Goal: Use online tool/utility: Utilize a website feature to perform a specific function

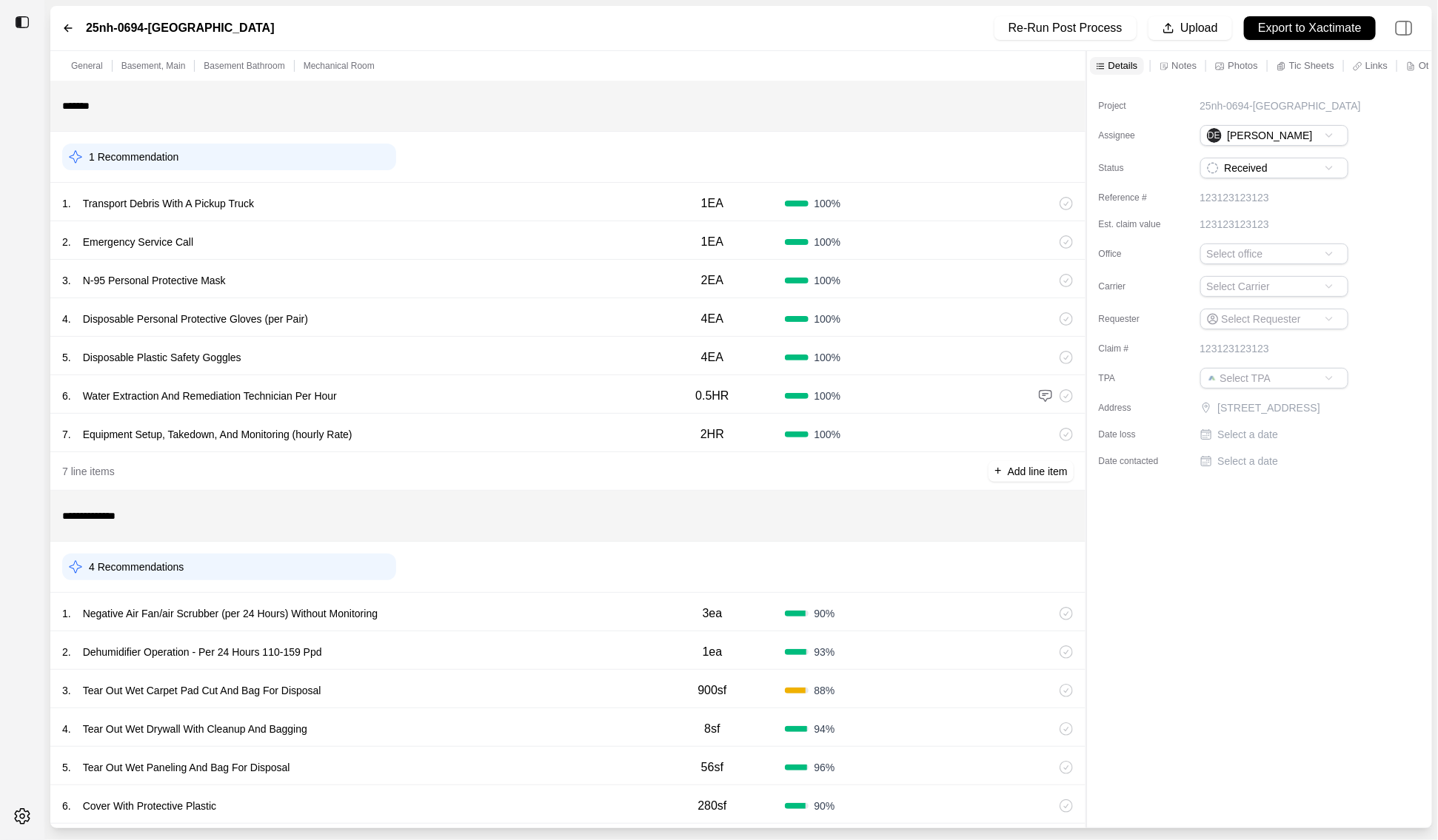
click at [445, 621] on div "1 . Negative Air Fan/air Scrubber (per 24 Hours) Without Monitoring" at bounding box center [350, 613] width 577 height 20
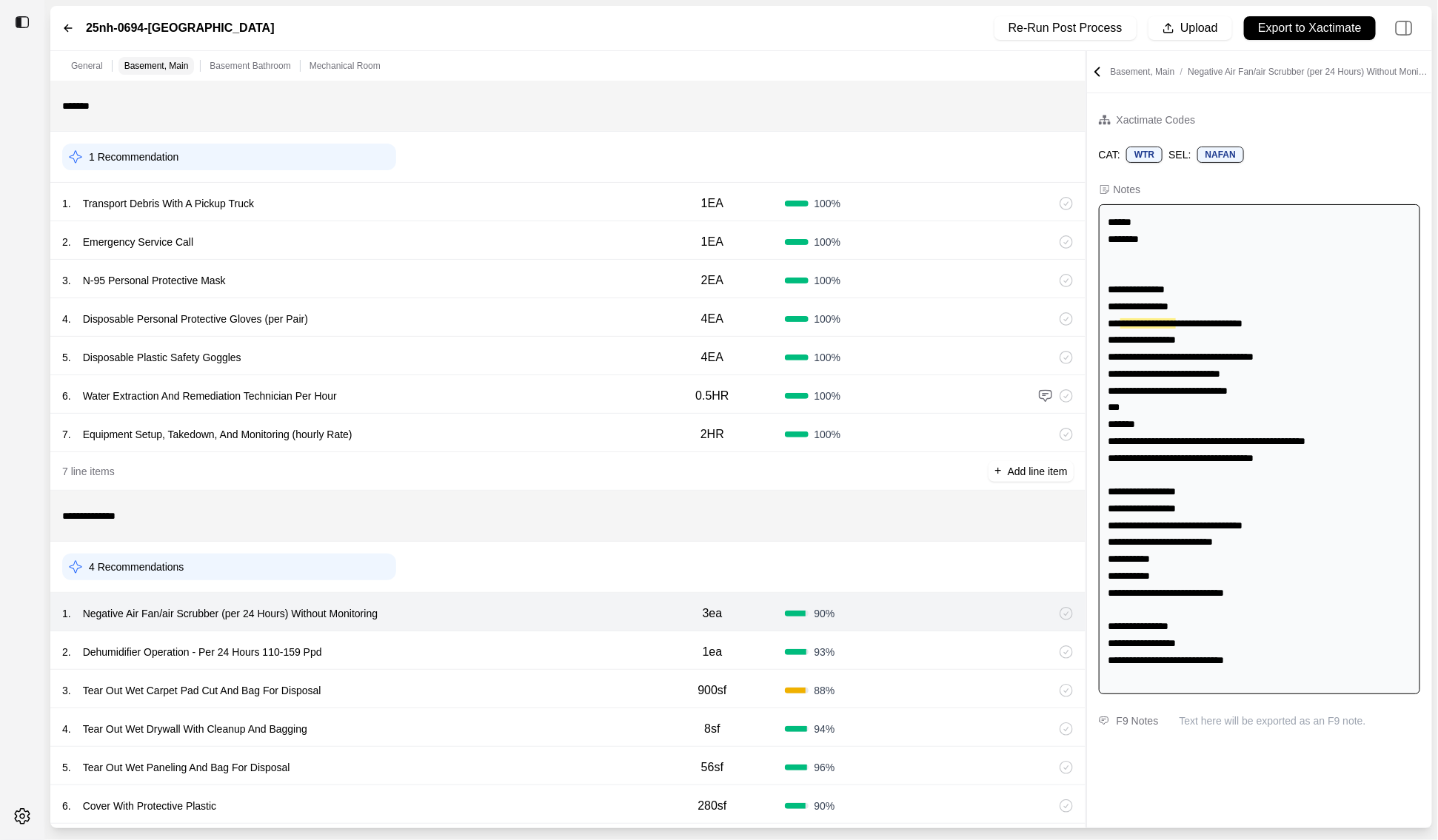
click at [448, 648] on div "2 . Dehumidifier Operation - Per 24 Hours 110-159 Ppd" at bounding box center [350, 652] width 577 height 20
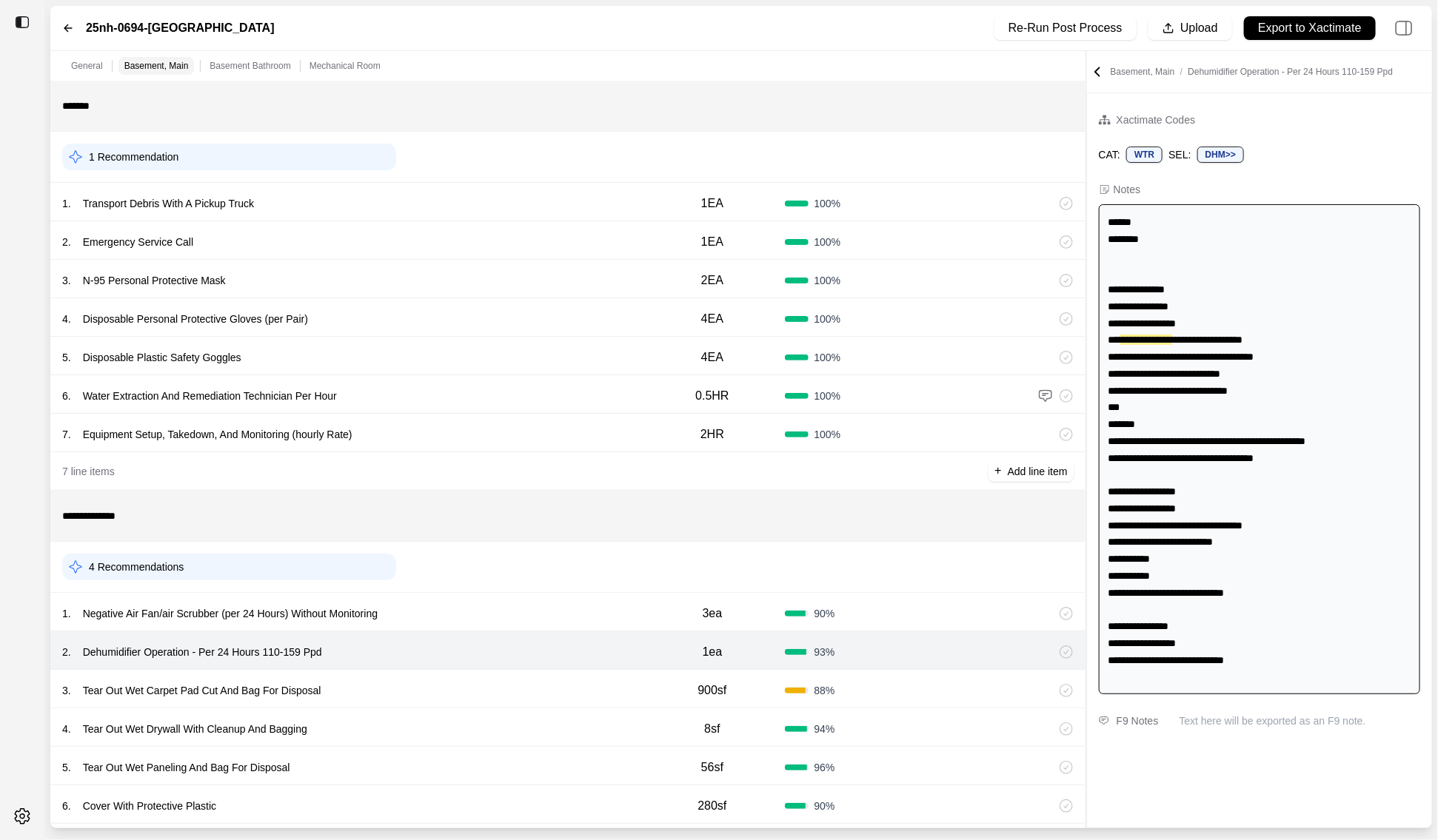
click at [448, 681] on div "3 . Tear Out Wet Carpet Pad Cut And Bag For Disposal" at bounding box center [350, 691] width 577 height 20
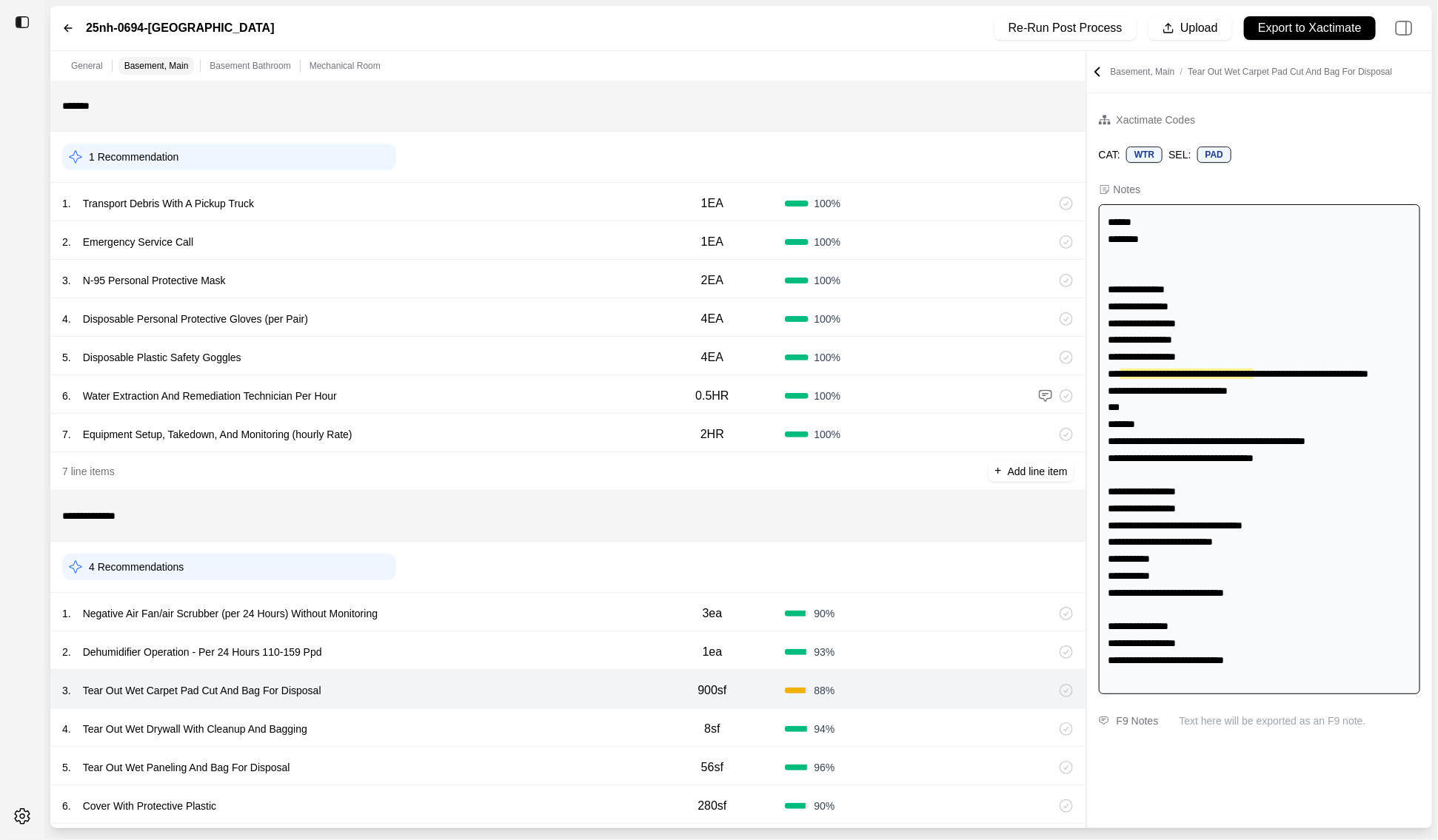
click at [447, 709] on div "4 . Tear Out Wet Drywall With Cleanup And Bagging 8sf 94 %" at bounding box center [568, 727] width 1035 height 38
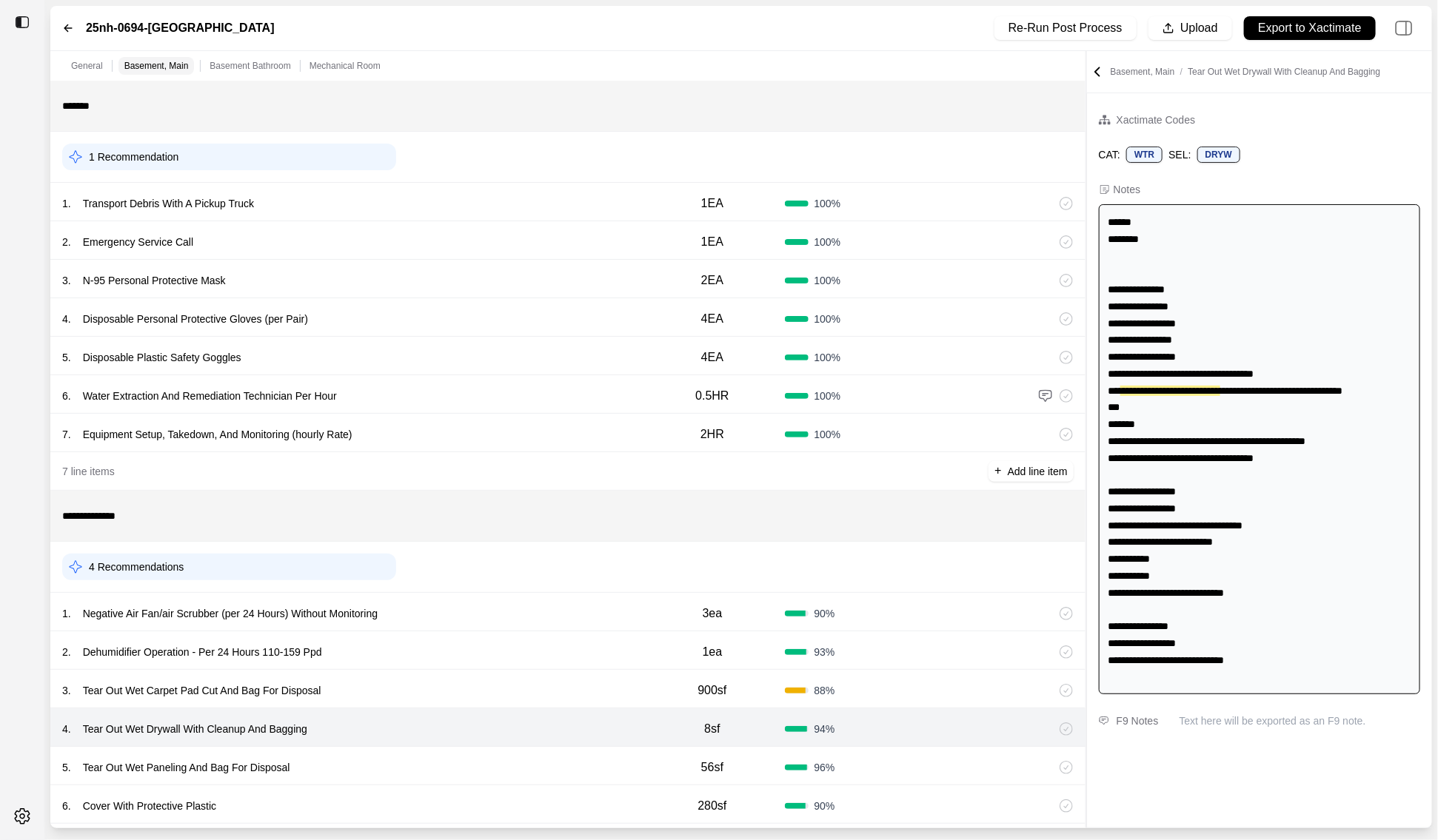
click at [448, 732] on div "4 . Tear Out Wet Drywall With Cleanup And Bagging" at bounding box center [350, 729] width 577 height 20
click at [448, 751] on div "5 . Tear Out Wet Paneling And Bag For Disposal 56sf 96 %" at bounding box center [568, 765] width 1035 height 38
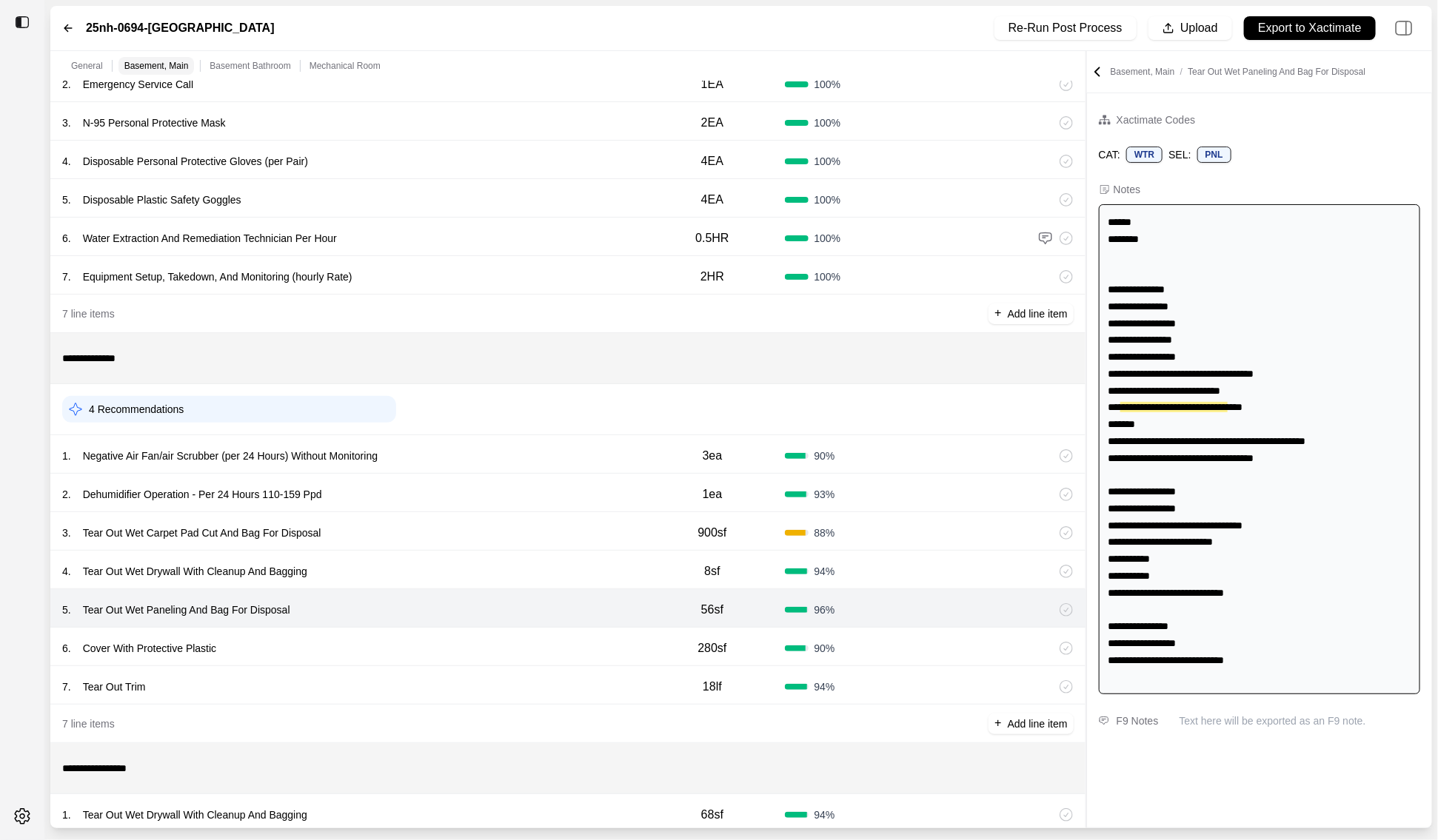
scroll to position [159, 0]
click at [490, 648] on div "6 . Cover With Protective Plastic" at bounding box center [350, 647] width 577 height 20
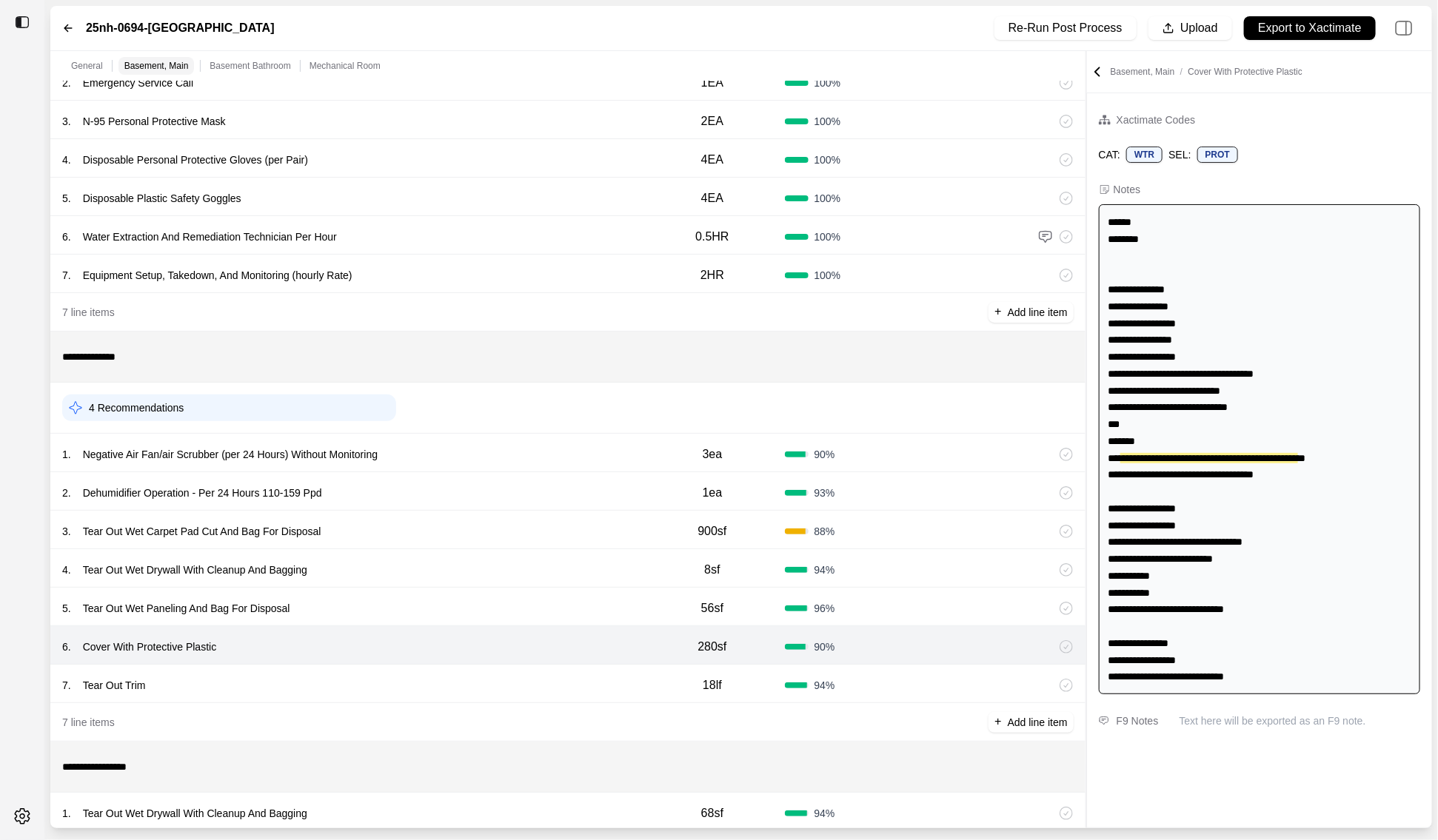
click at [490, 672] on div "7 . Tear Out Trim 18lf 94 %" at bounding box center [568, 684] width 1035 height 38
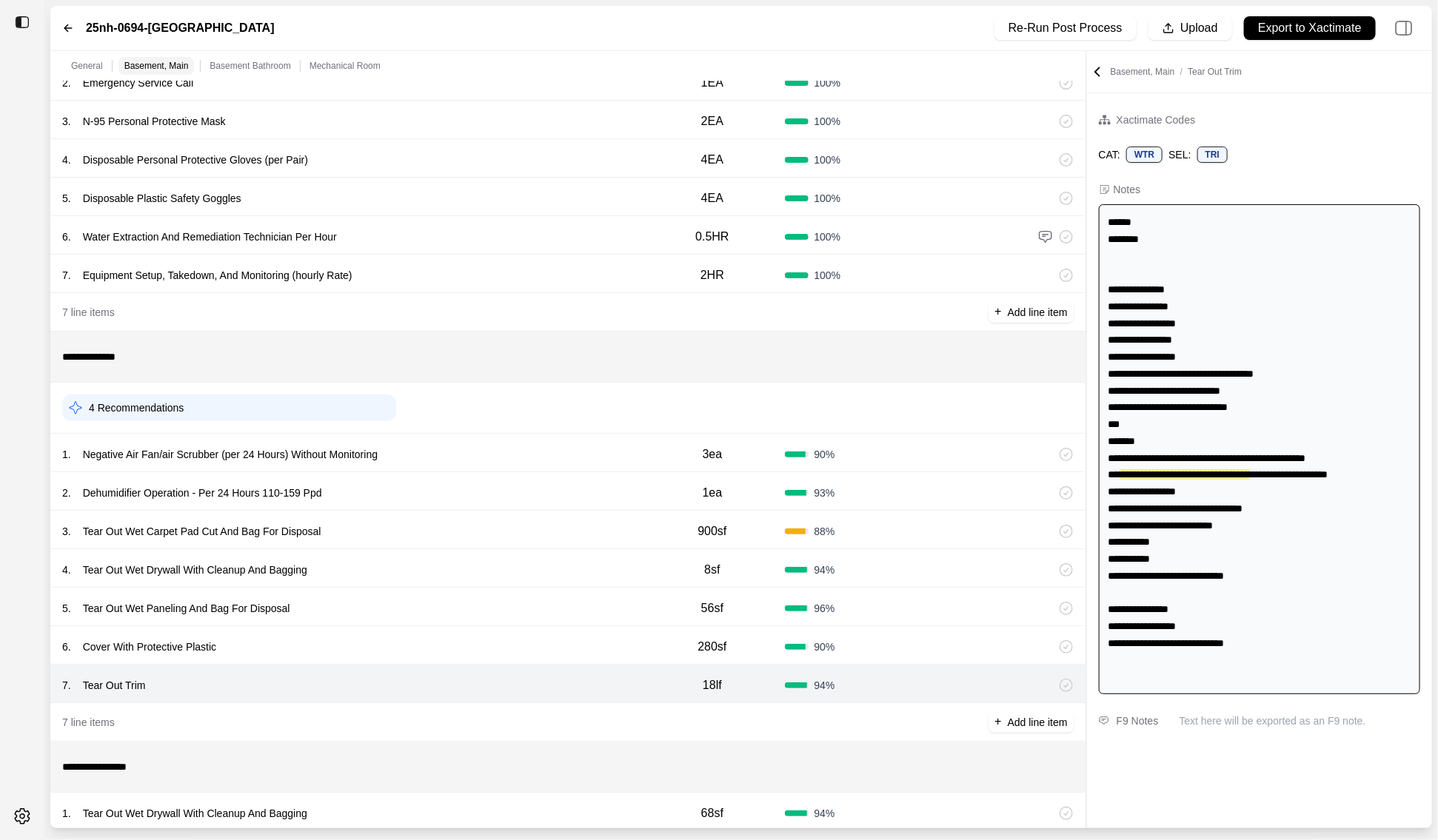
click at [536, 541] on div "3 . Tear Out Wet Carpet Pad Cut And Bag For Disposal 900sf 88 %" at bounding box center [568, 530] width 1035 height 38
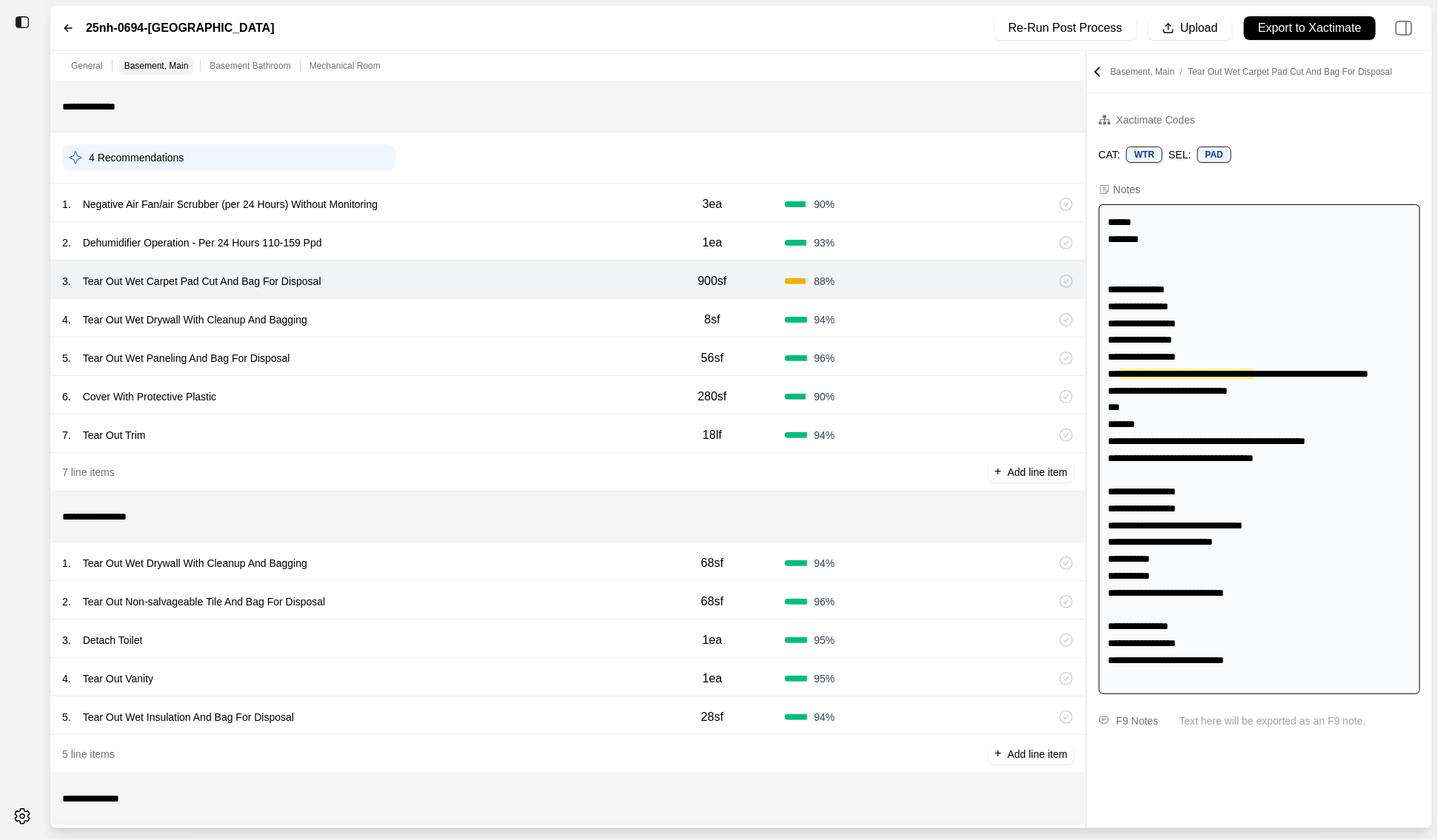
scroll to position [411, 0]
click at [510, 563] on div "1 . Tear Out Wet Drywall With Cleanup And Bagging" at bounding box center [350, 561] width 577 height 20
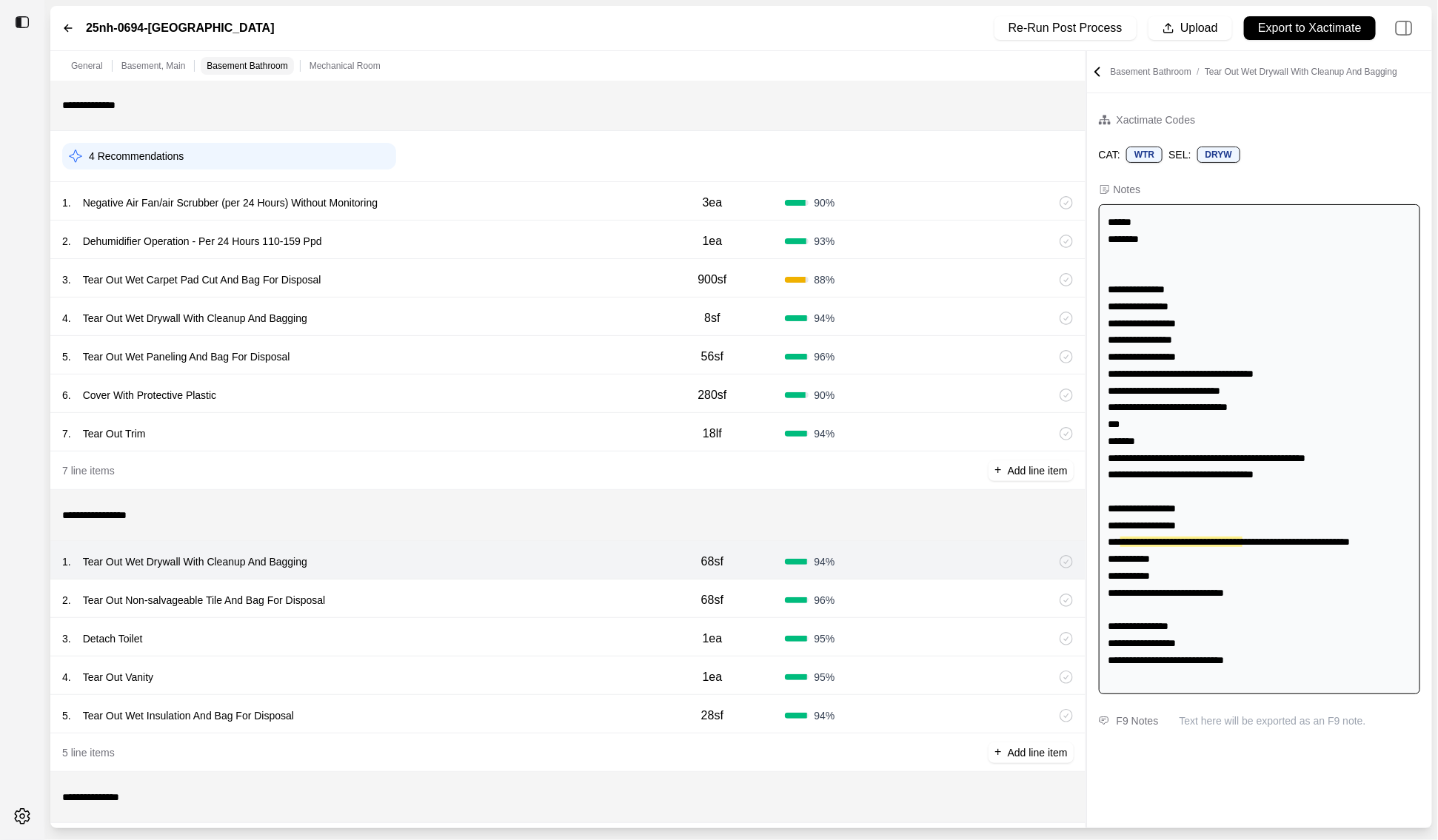
click at [510, 603] on div "2 . Tear Out Non-salvageable Tile And Bag For Disposal" at bounding box center [350, 600] width 577 height 20
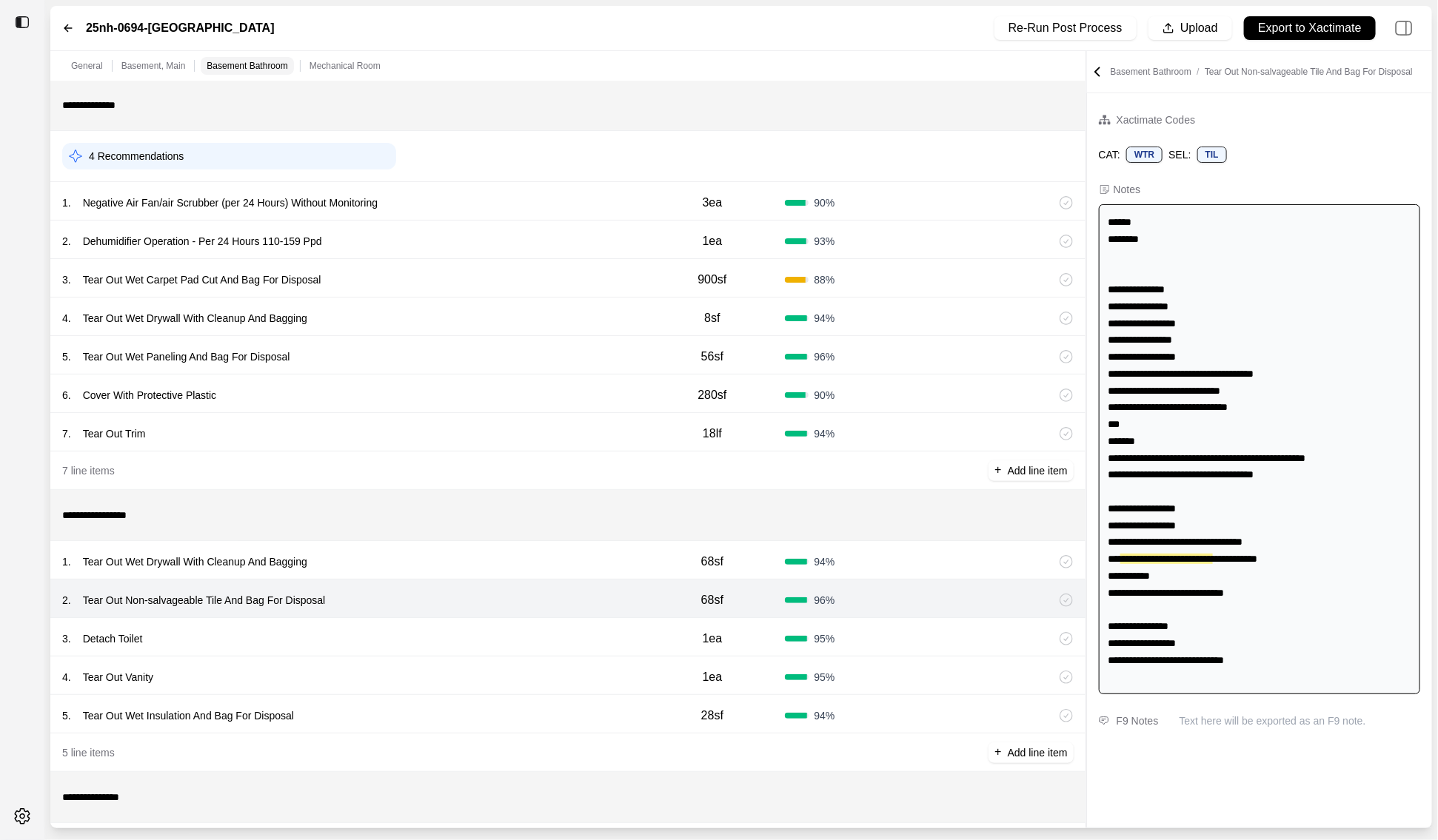
click at [510, 651] on div "3 . Detach Toilet 1ea 95 %" at bounding box center [568, 637] width 1035 height 38
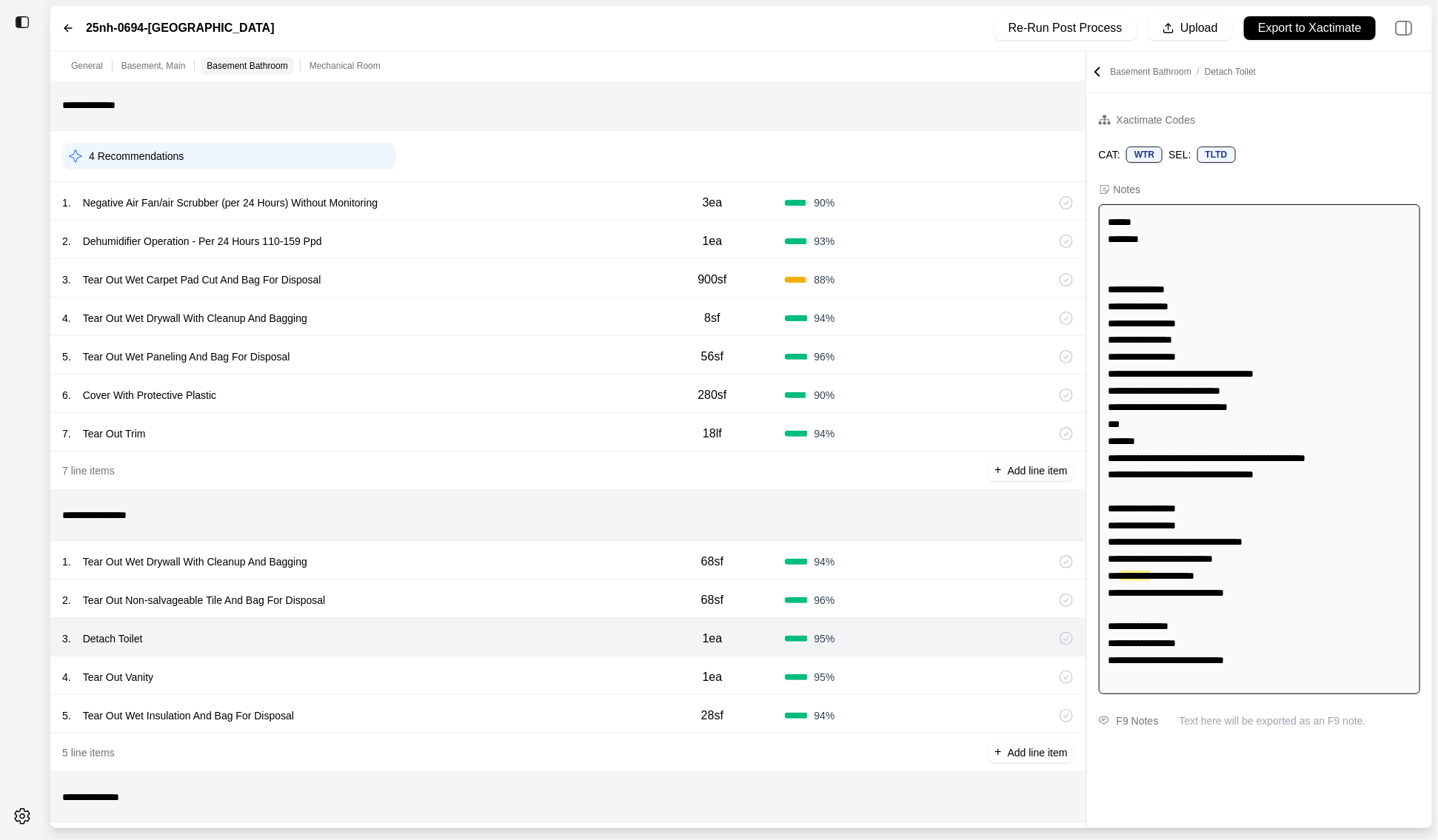
click at [510, 675] on div "4 . Tear Out Vanity" at bounding box center [350, 677] width 577 height 20
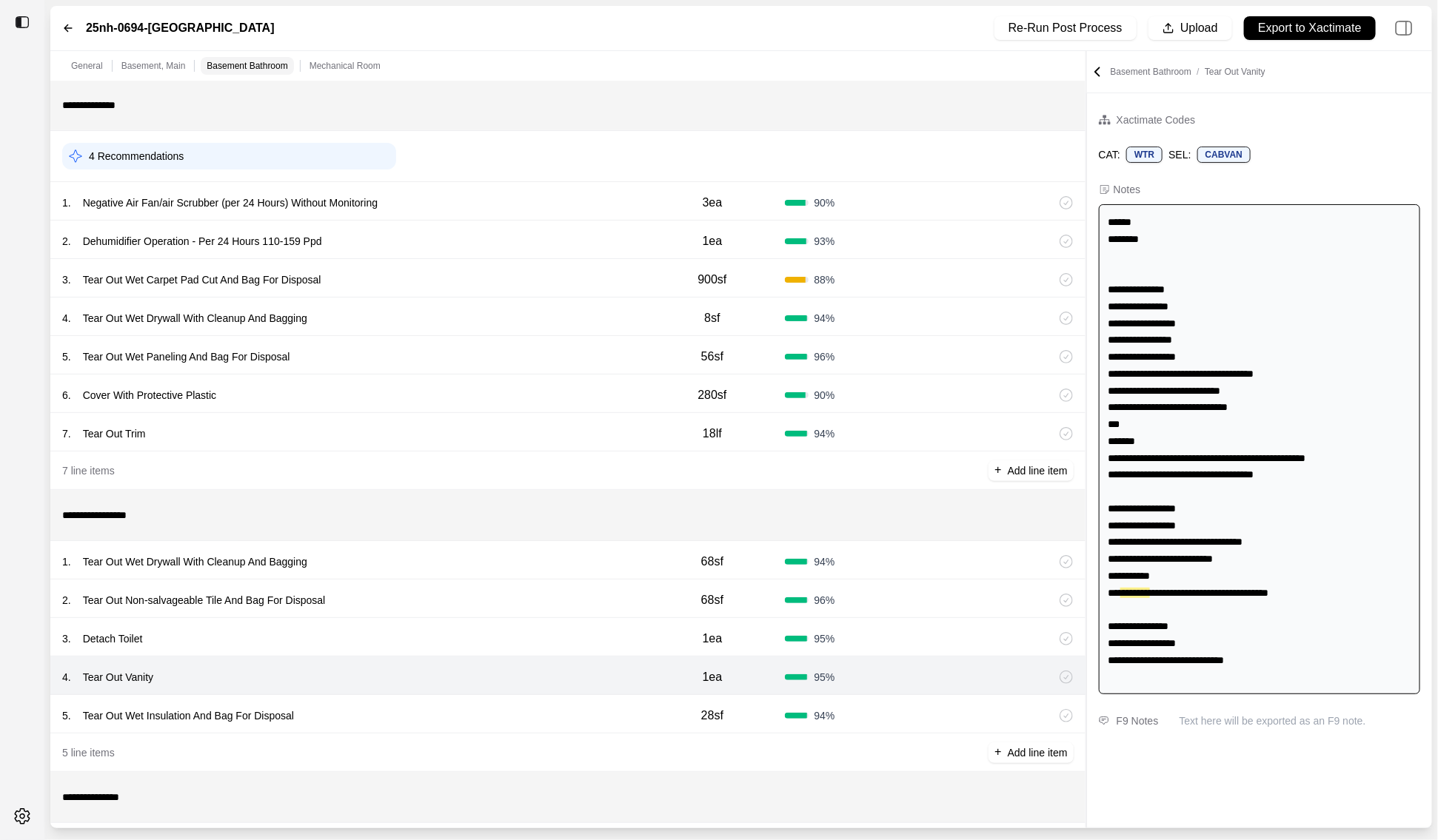
click at [510, 706] on div "5 . Tear Out Wet Insulation And Bag For Disposal" at bounding box center [350, 716] width 577 height 20
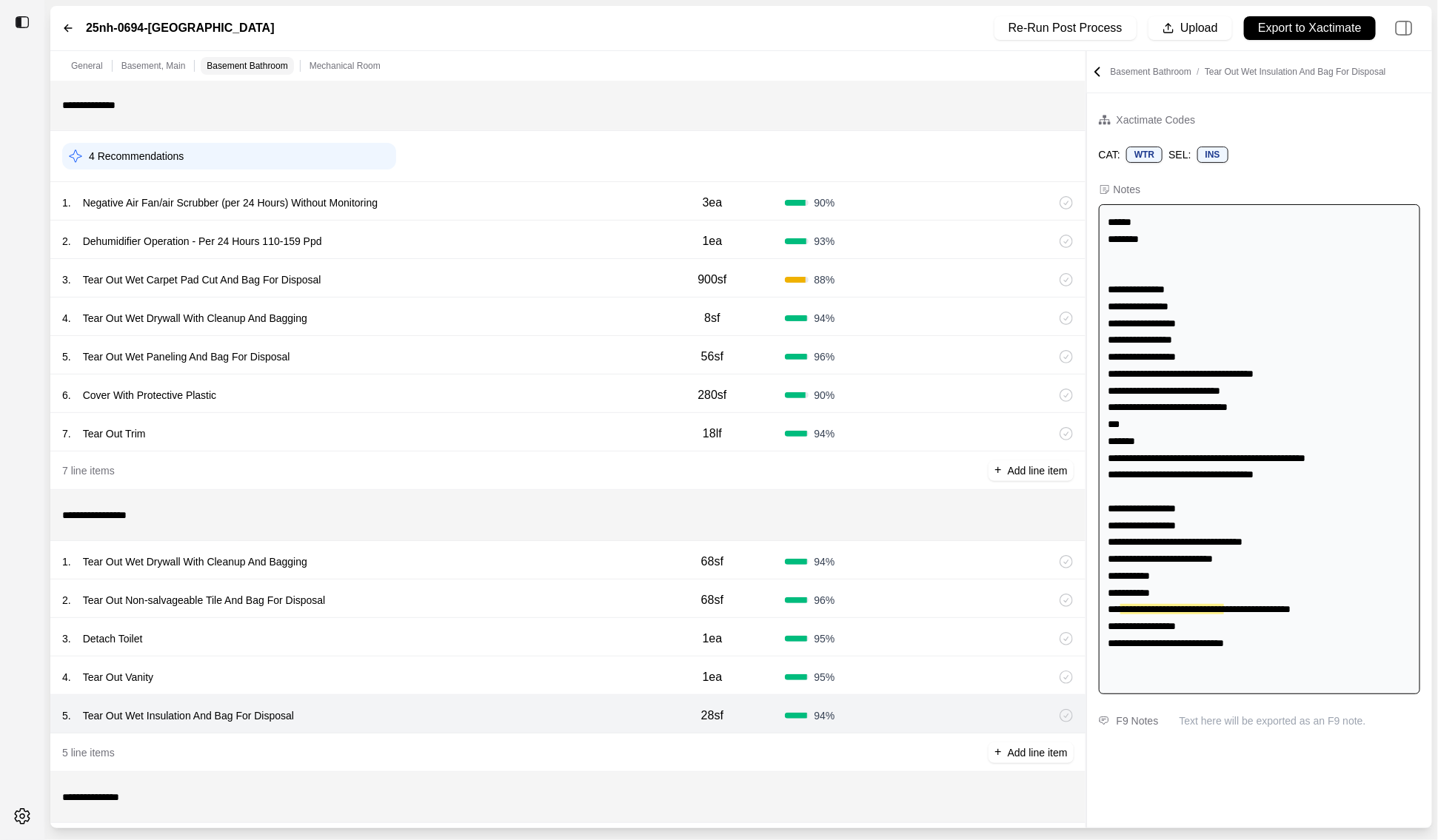
scroll to position [503, 0]
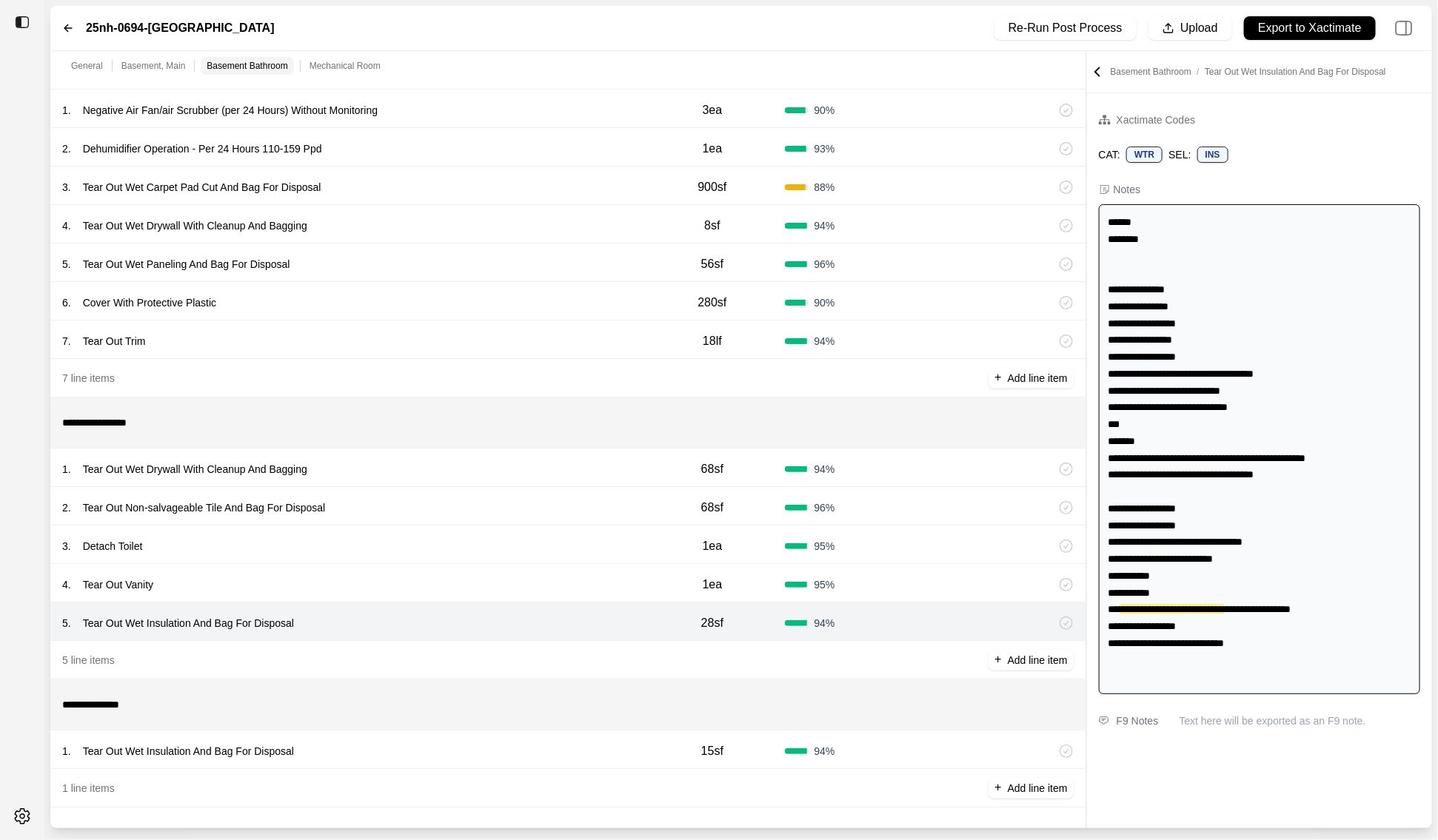
click at [490, 736] on div "1 . Tear Out Wet Insulation And Bag For Disposal 15sf 94 %" at bounding box center [568, 750] width 1035 height 38
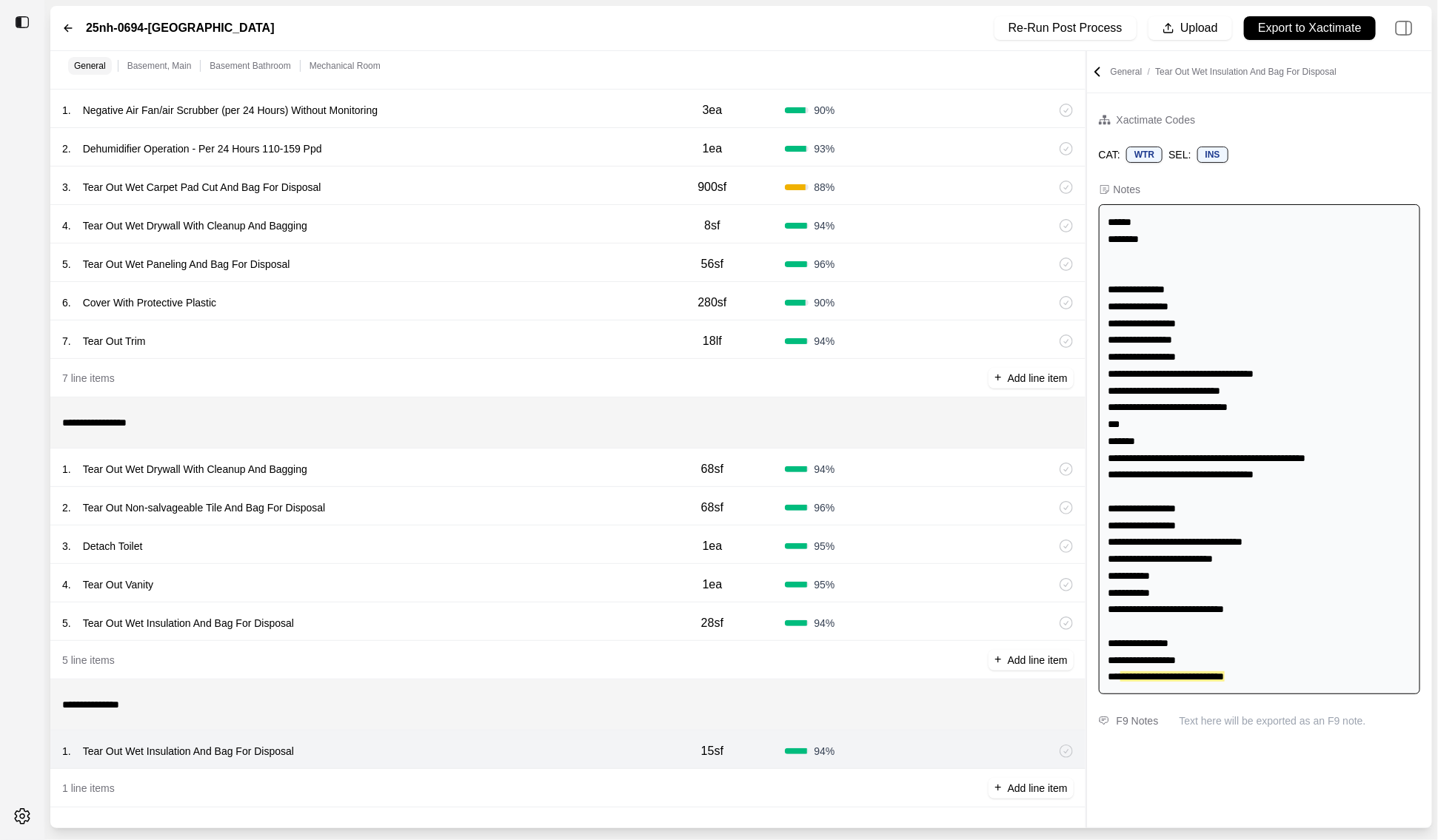
click at [482, 619] on div "5 . Tear Out Wet Insulation And Bag For Disposal" at bounding box center [350, 623] width 577 height 20
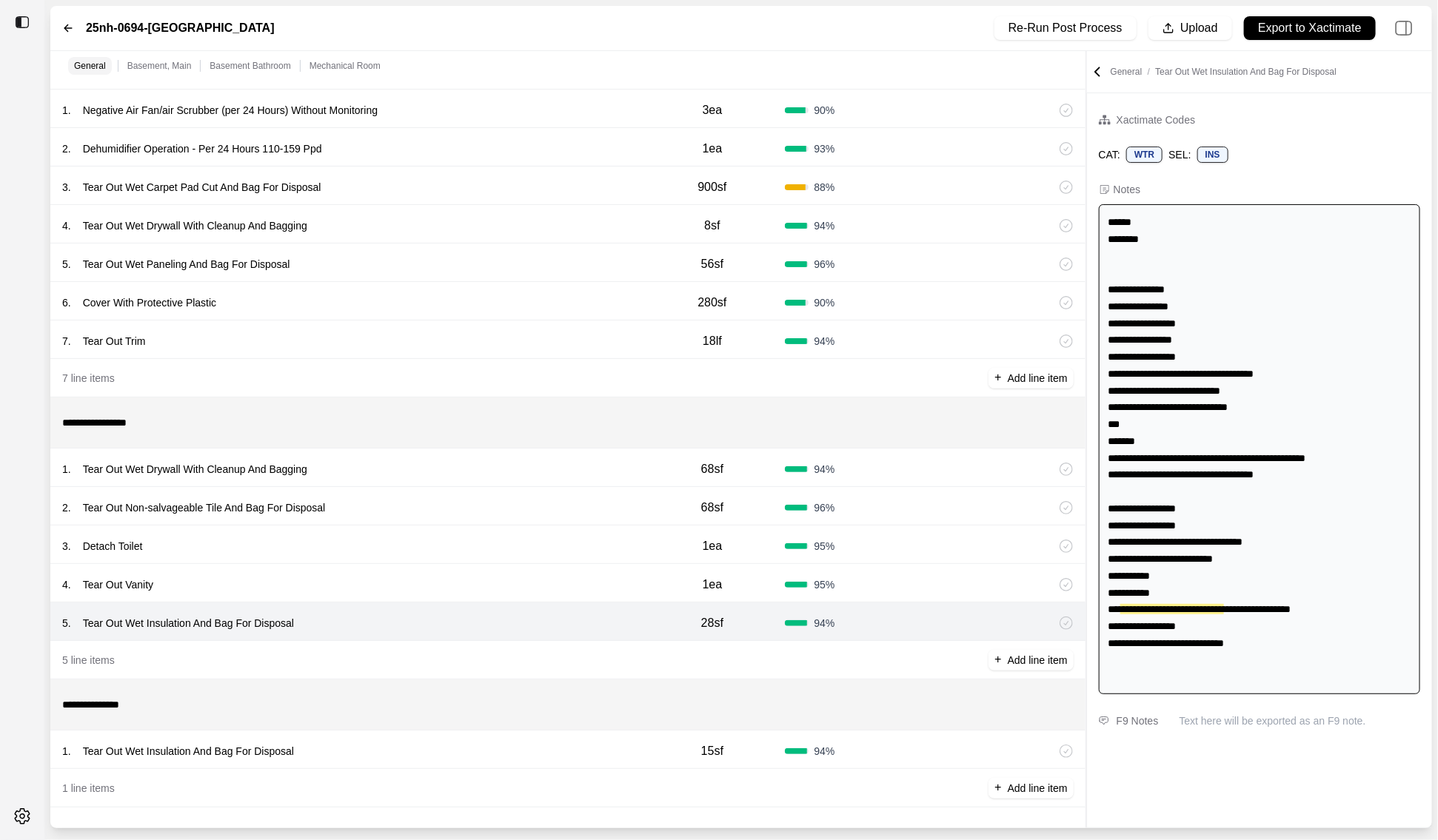
click at [445, 580] on div "4 . Tear Out Vanity" at bounding box center [350, 585] width 577 height 20
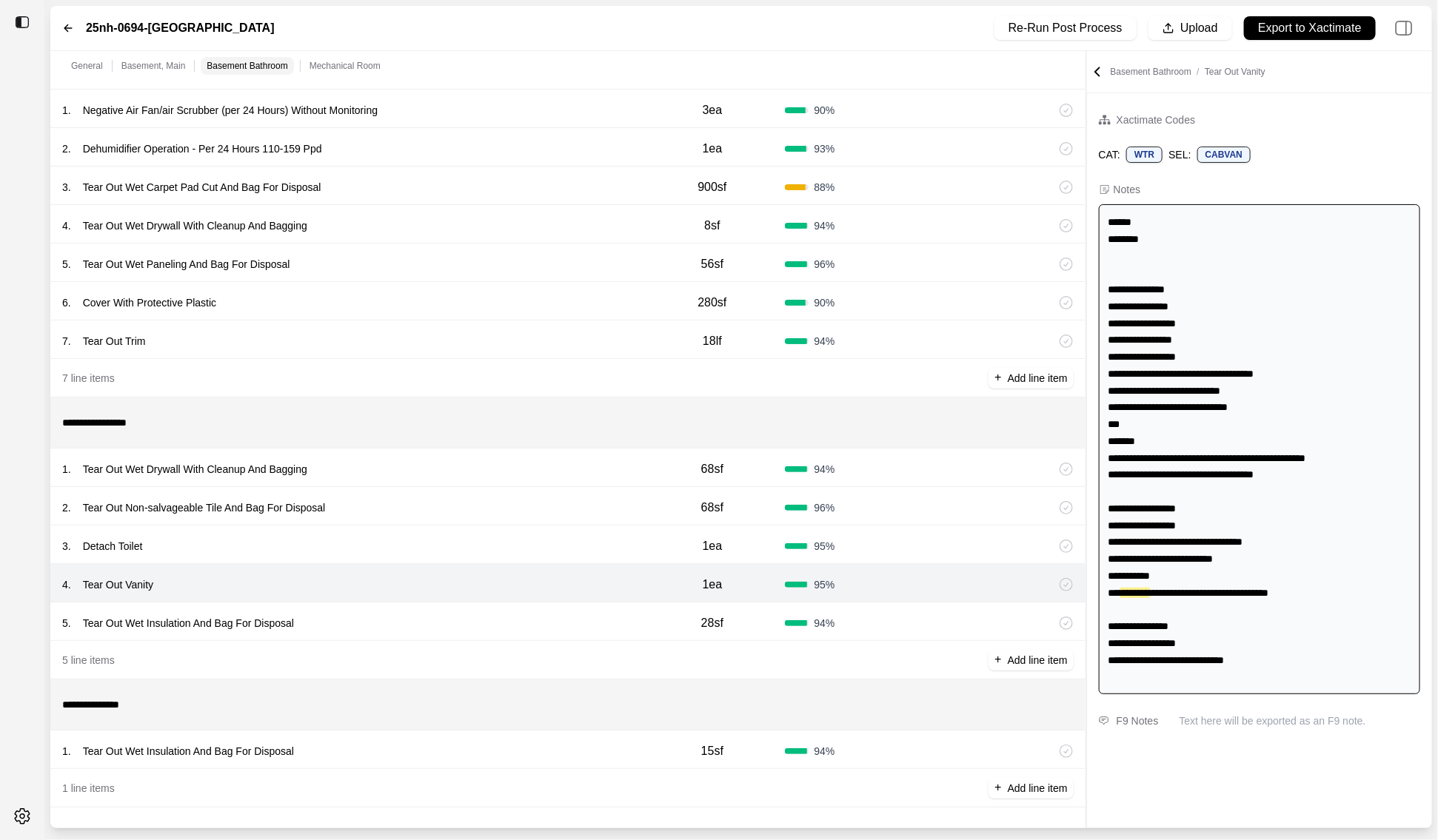
click at [450, 544] on div "3 . Detach Toilet" at bounding box center [350, 546] width 577 height 20
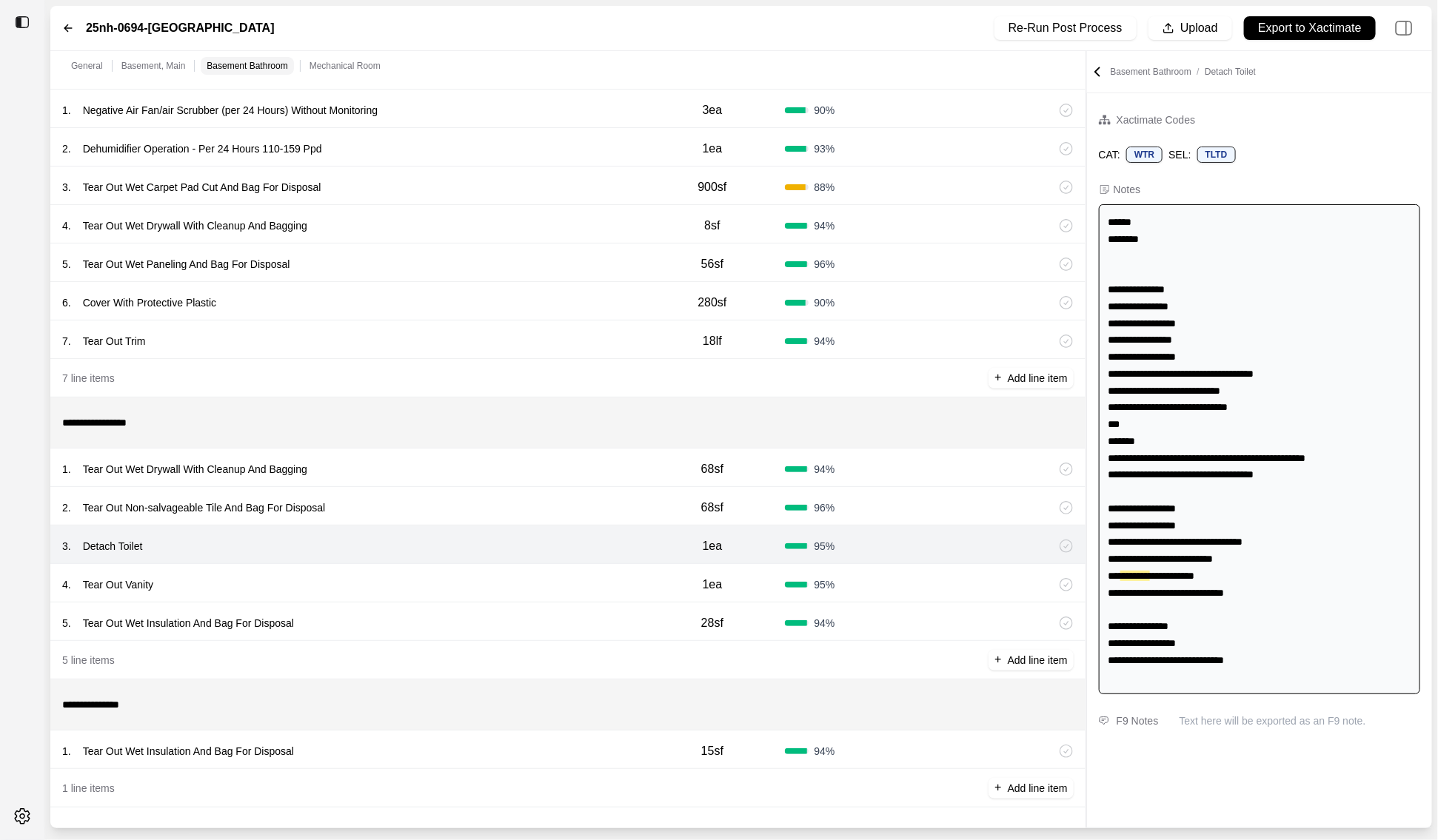
click at [467, 512] on div "2 . Tear Out Non-salvageable Tile And Bag For Disposal" at bounding box center [350, 508] width 577 height 20
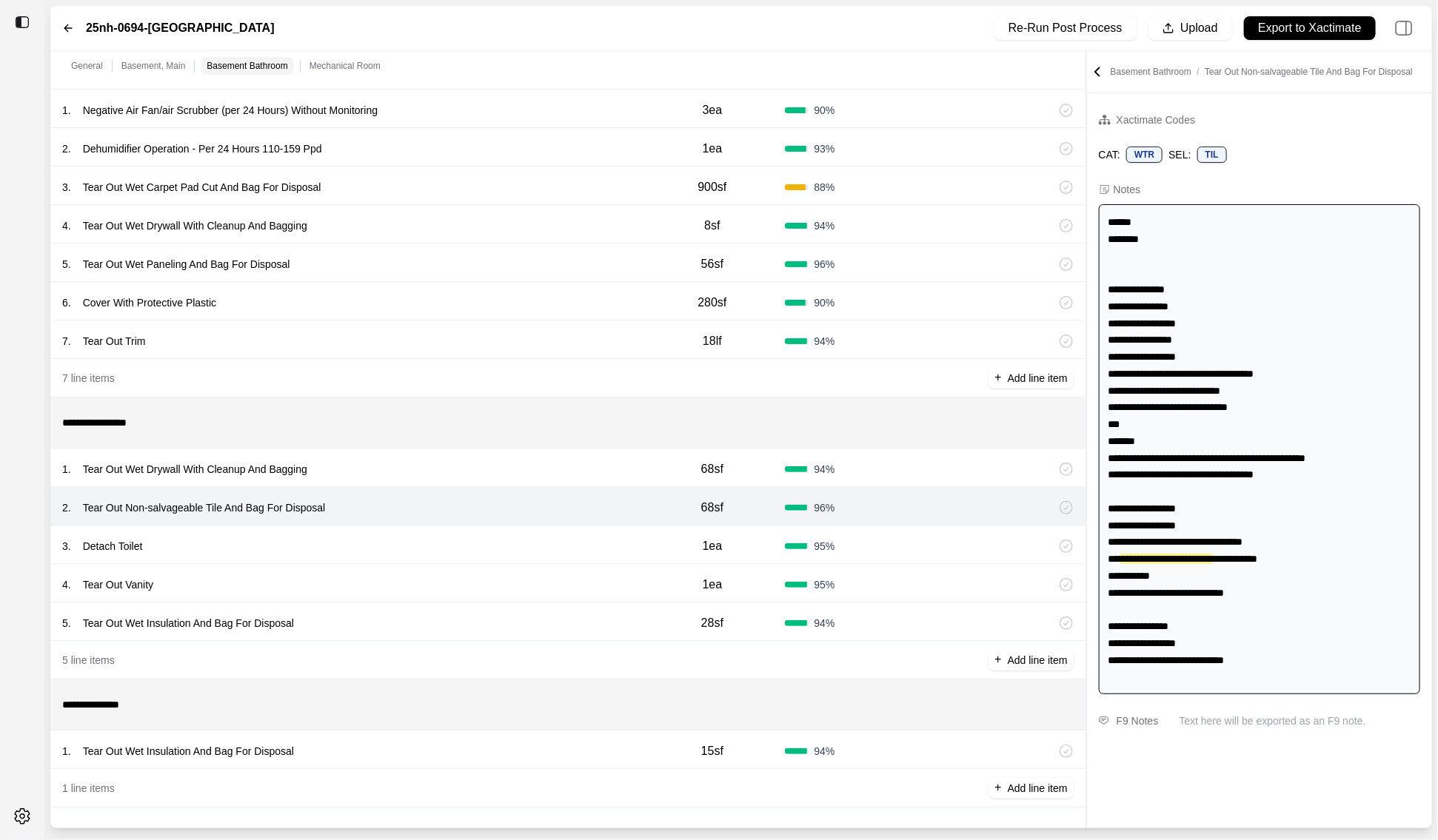
click at [487, 473] on div "1 . Tear Out Wet Drywall With Cleanup And Bagging" at bounding box center [350, 469] width 577 height 20
